Goal: Transaction & Acquisition: Subscribe to service/newsletter

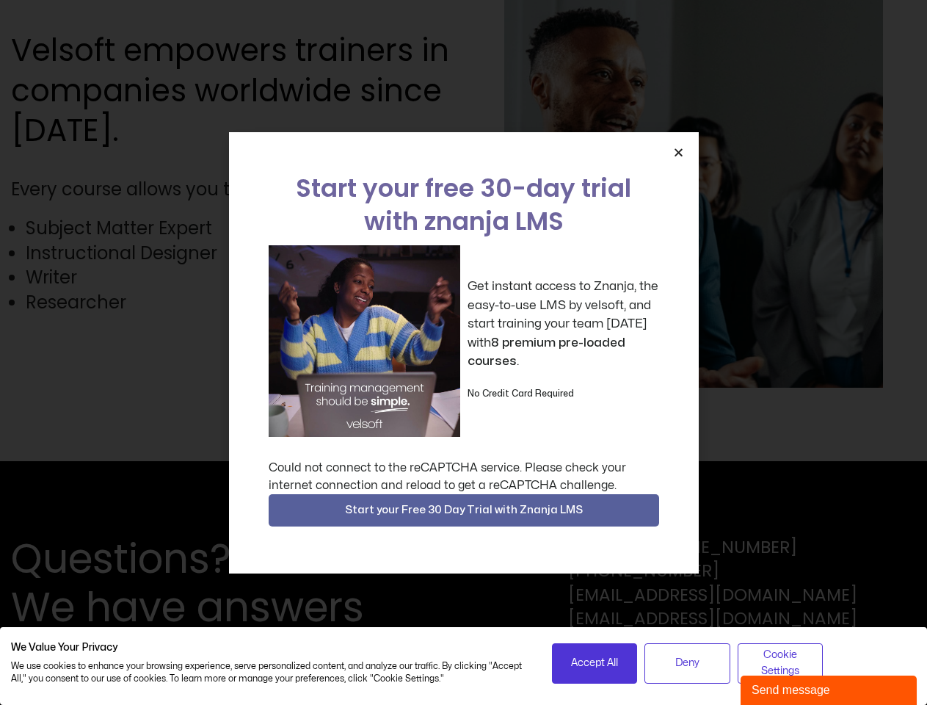
click at [463, 352] on div "Get instant access to Znanja, the easy-to-use LMS by velsoft, and start trainin…" at bounding box center [464, 341] width 391 height 192
click at [678, 152] on icon "Close" at bounding box center [678, 152] width 11 height 11
click at [464, 510] on span "Start your Free 30 Day Trial with Znanja LMS" at bounding box center [464, 511] width 238 height 18
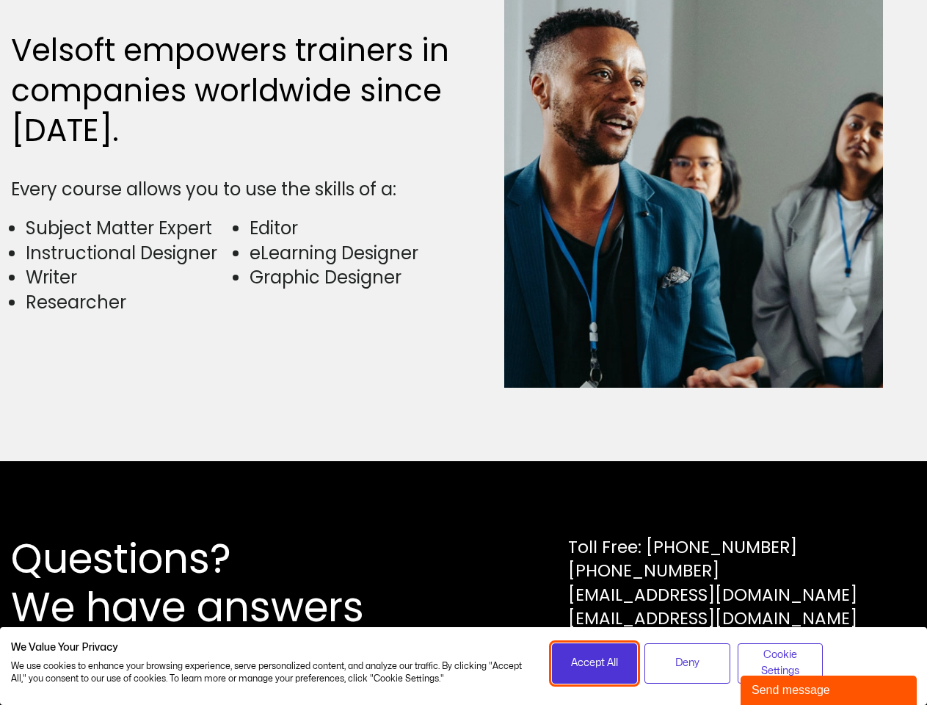
click at [595, 663] on span "Accept All" at bounding box center [594, 663] width 47 height 16
click at [687, 663] on span "Deny" at bounding box center [688, 663] width 24 height 16
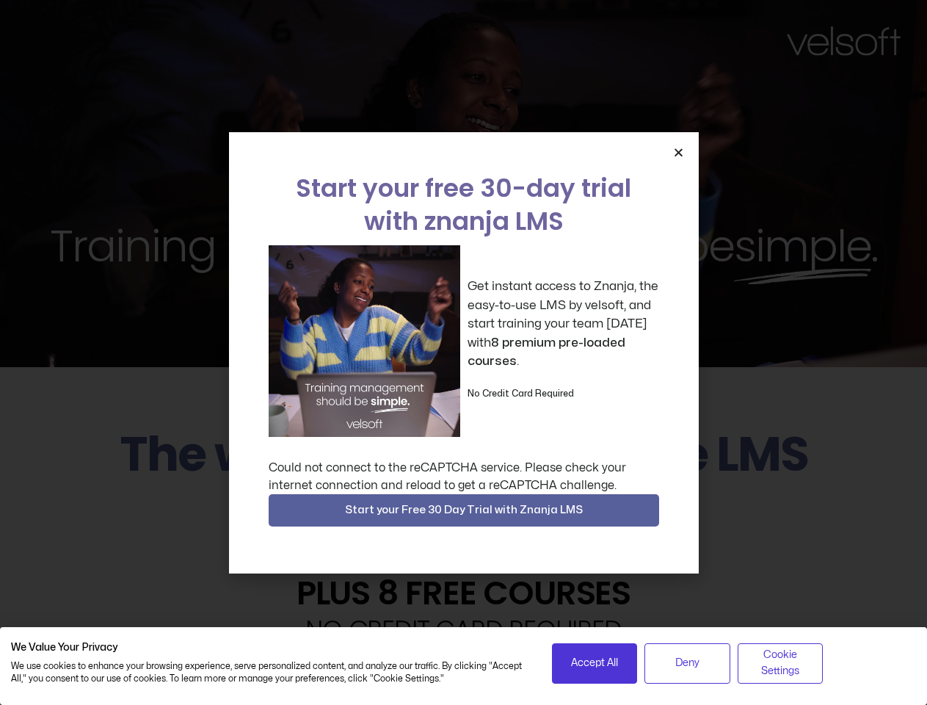
click at [463, 352] on div "Get instant access to Znanja, the easy-to-use LMS by velsoft, and start trainin…" at bounding box center [464, 341] width 391 height 192
click at [678, 152] on icon "Close" at bounding box center [678, 152] width 11 height 11
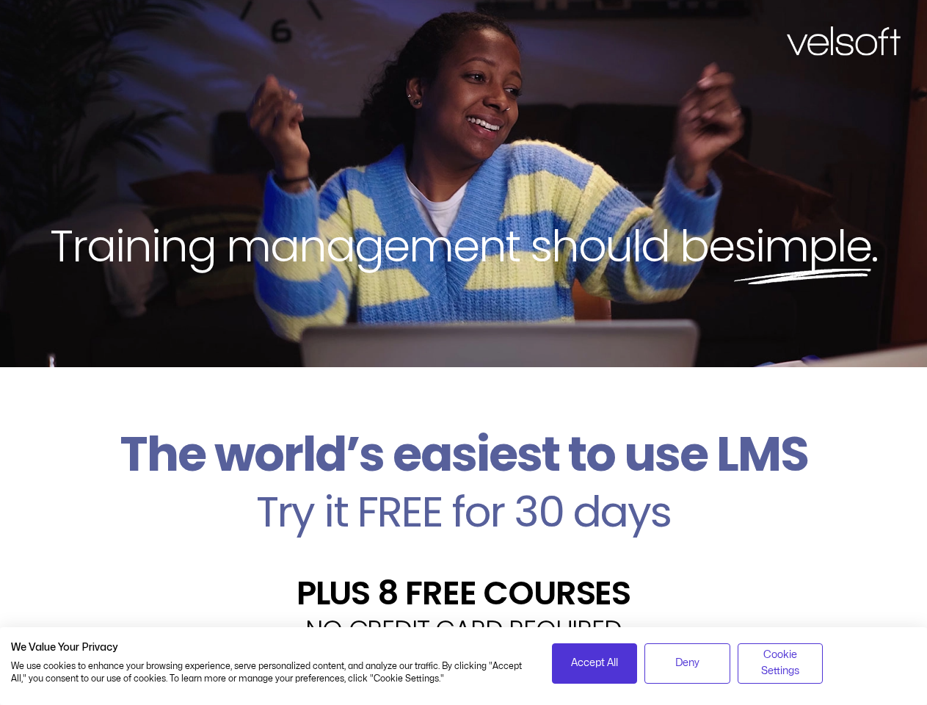
click at [464, 510] on h2 "Try it FREE for 30 days" at bounding box center [463, 512] width 905 height 43
click at [595, 663] on span "Accept All" at bounding box center [594, 663] width 47 height 16
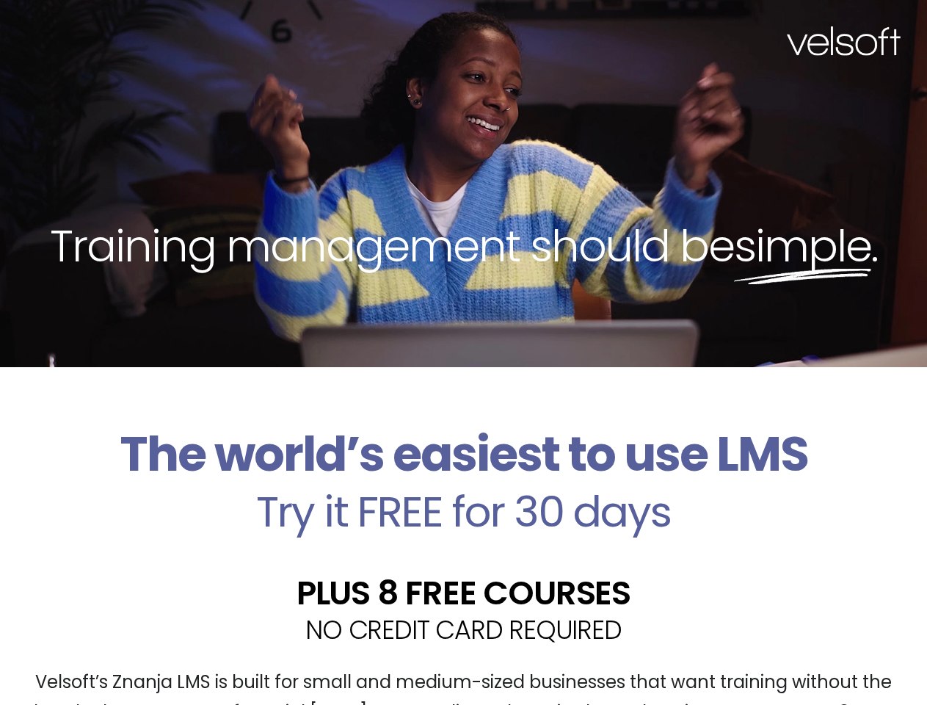
click at [687, 663] on div "Velsoft’s Znanja LMS is built for small and medium-sized businesses that want t…" at bounding box center [463, 703] width 905 height 107
click at [781, 663] on div "Velsoft’s Znanja LMS is built for small and medium-sized businesses that want t…" at bounding box center [463, 703] width 905 height 107
